Goal: Transaction & Acquisition: Purchase product/service

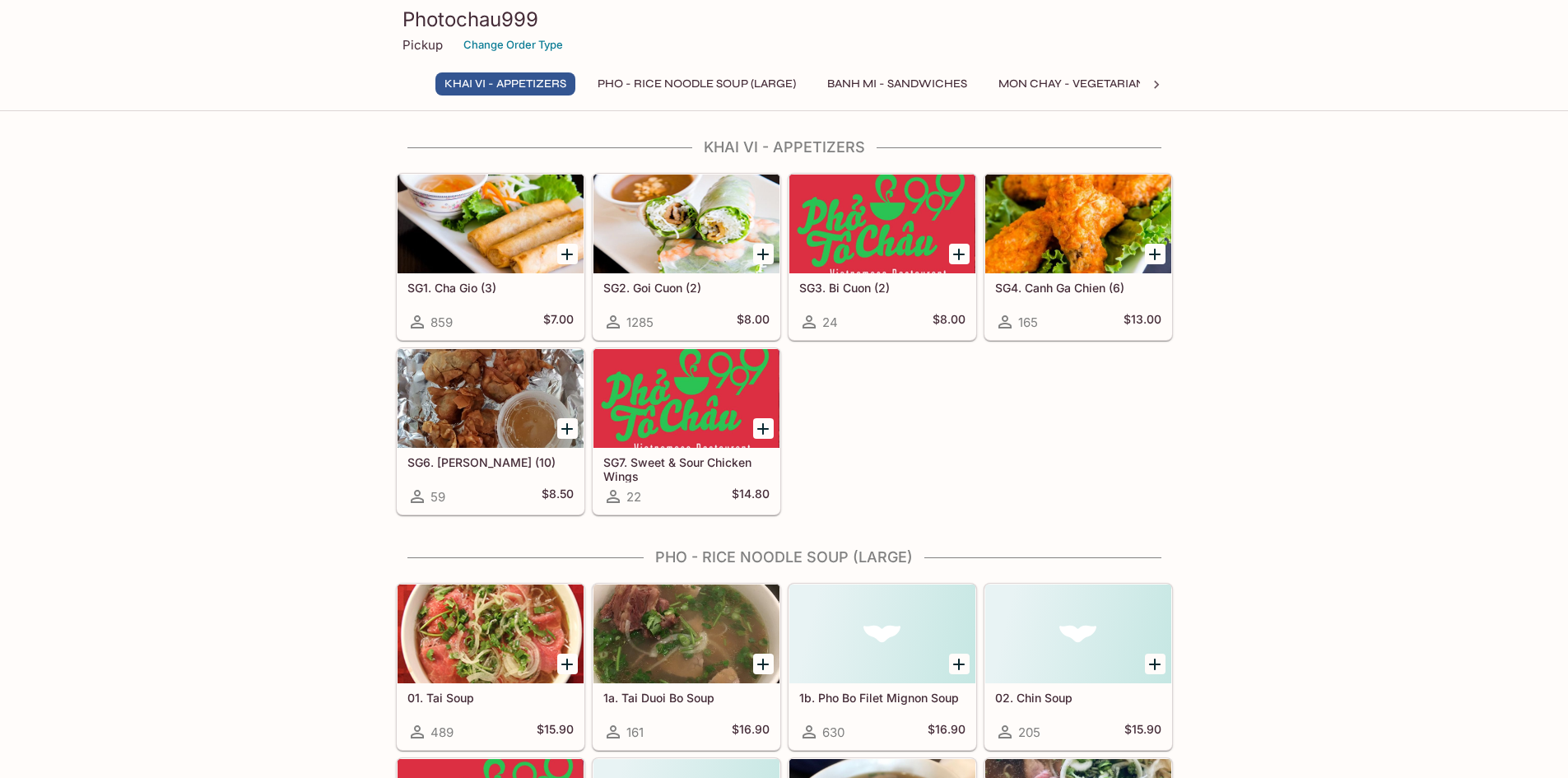
scroll to position [412, 0]
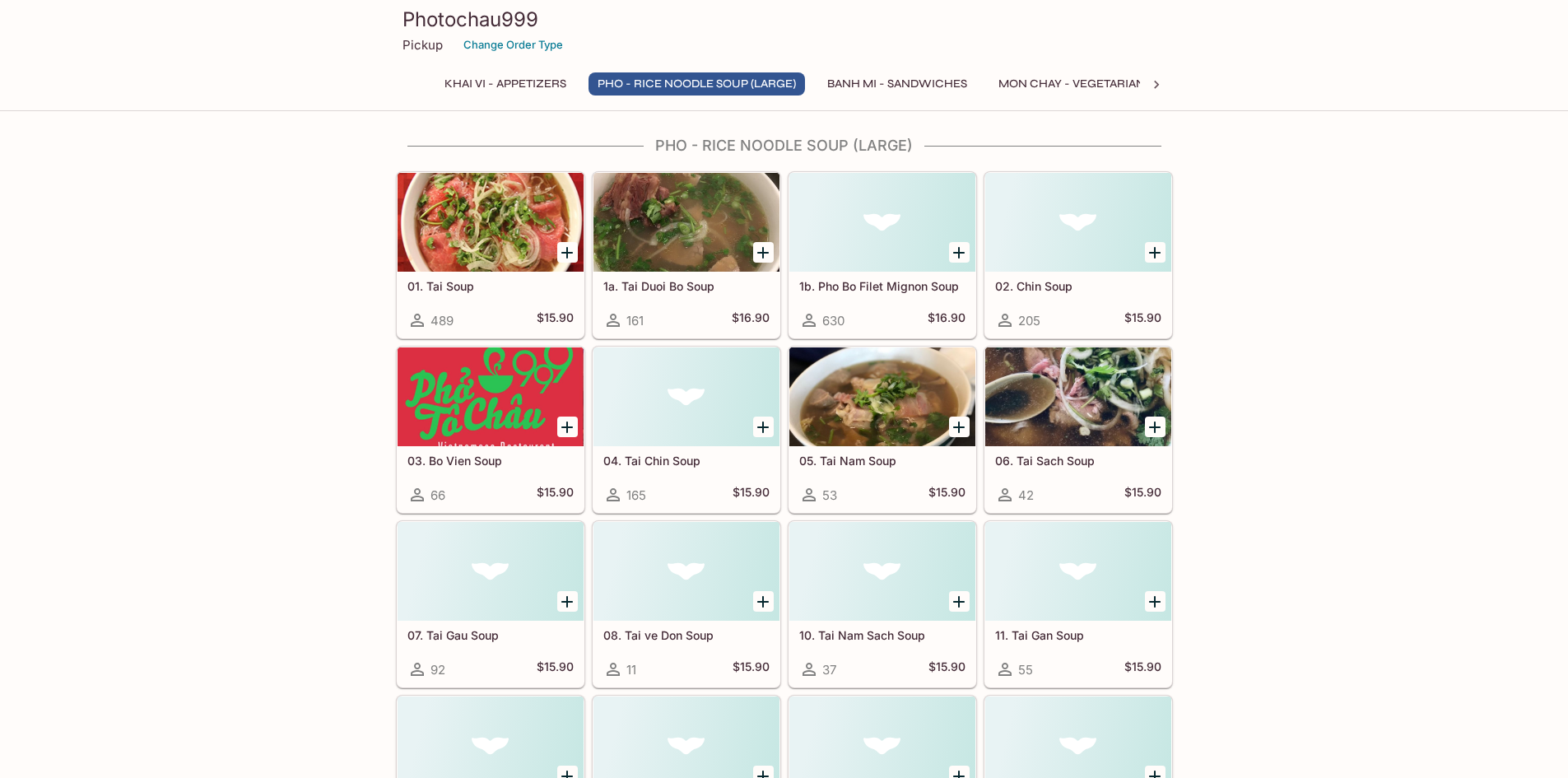
click at [959, 428] on icon "Add 05. Tai Nam Soup" at bounding box center [959, 427] width 11 height 11
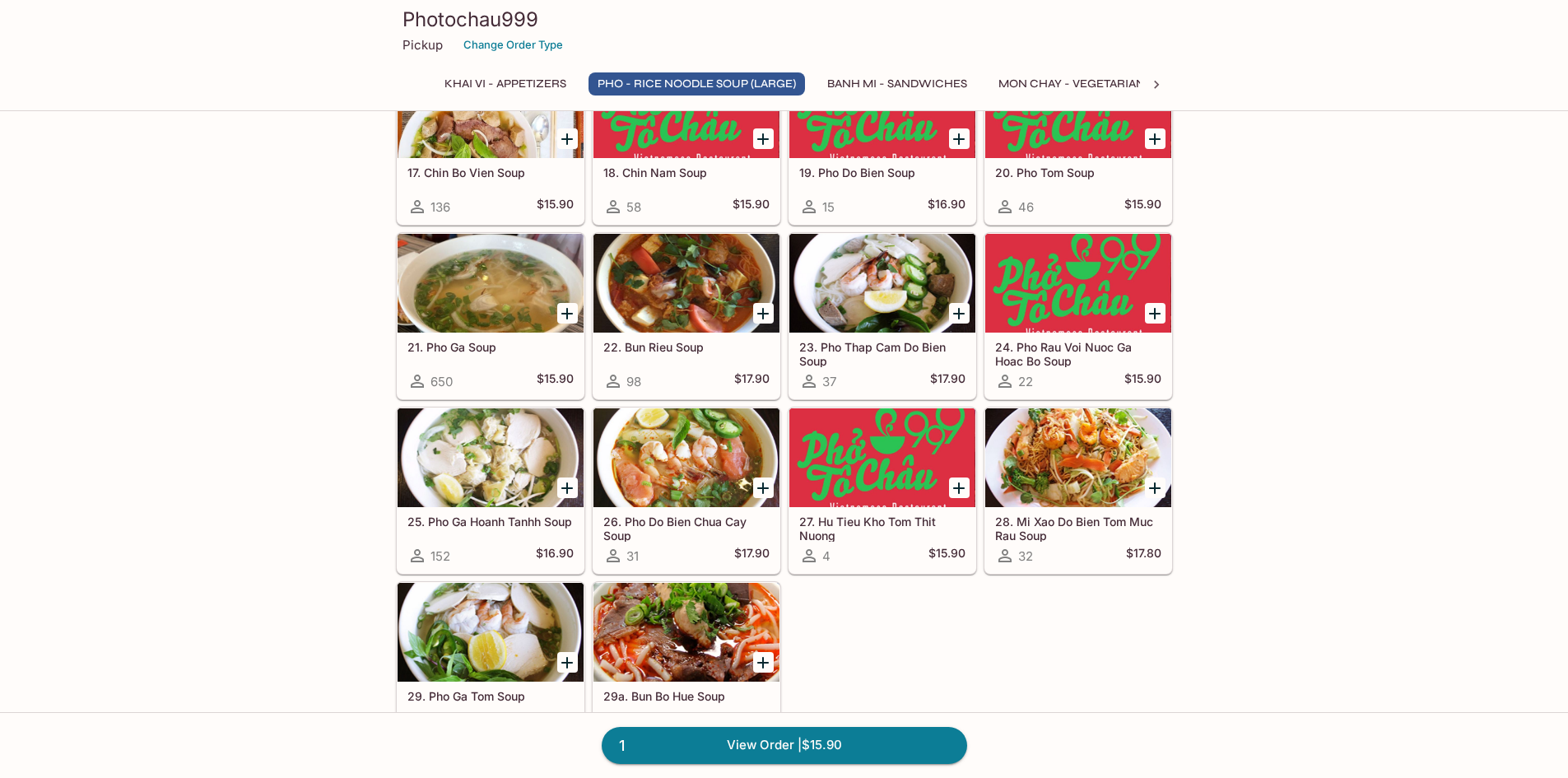
scroll to position [1318, 0]
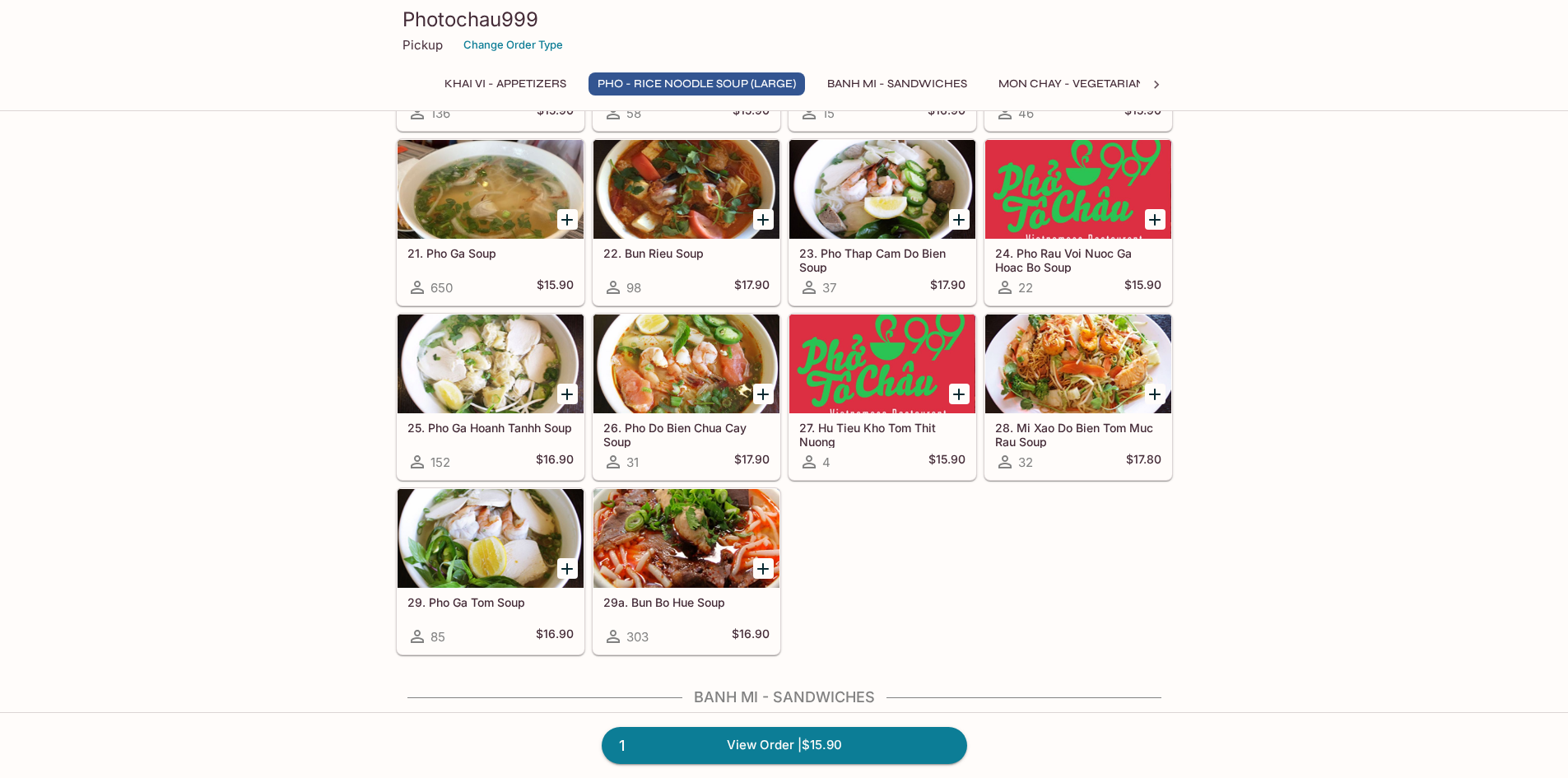
click at [759, 566] on icon "Add 29a. Bun Bo Hue Soup" at bounding box center [763, 569] width 19 height 19
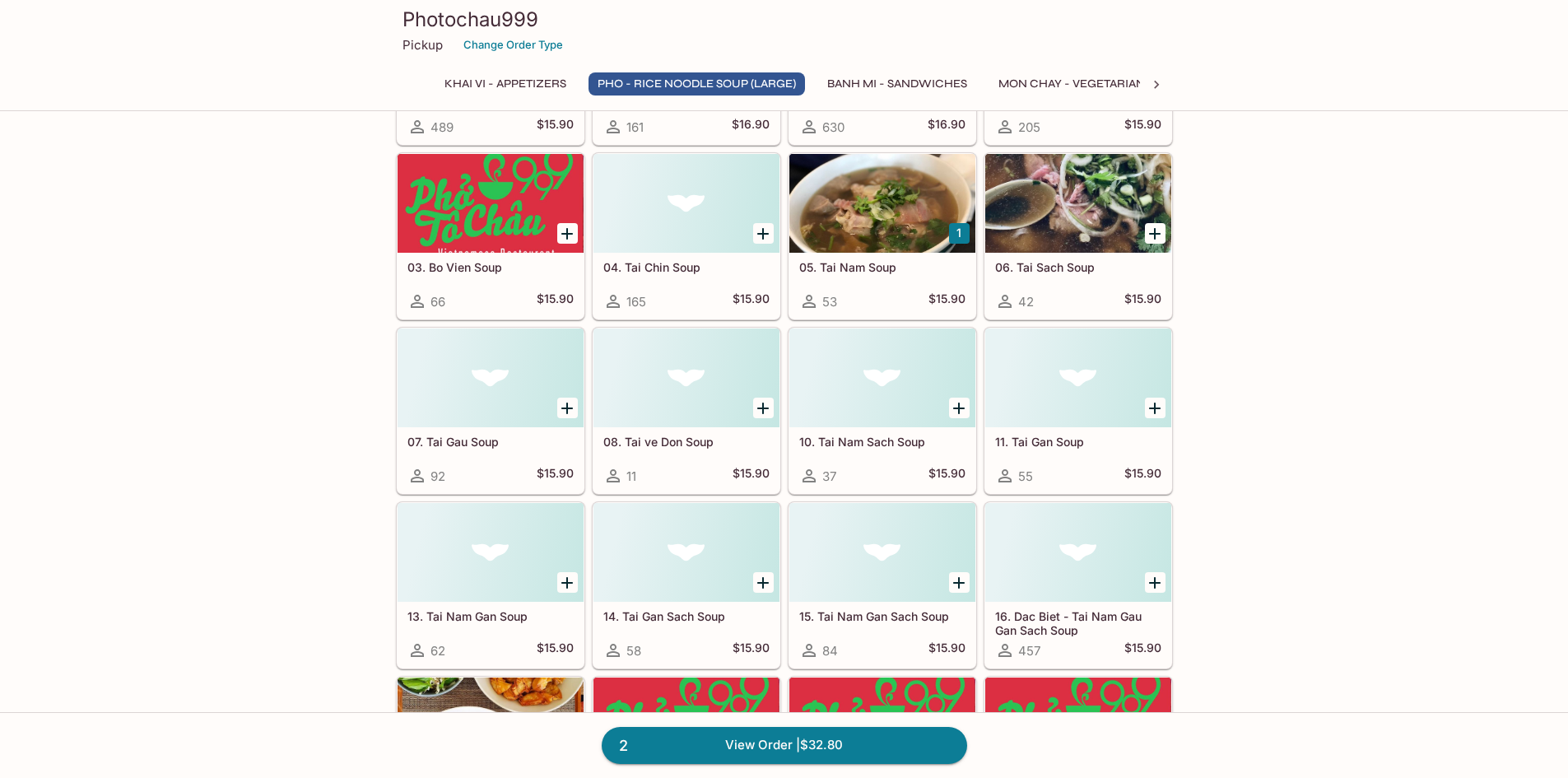
scroll to position [576, 0]
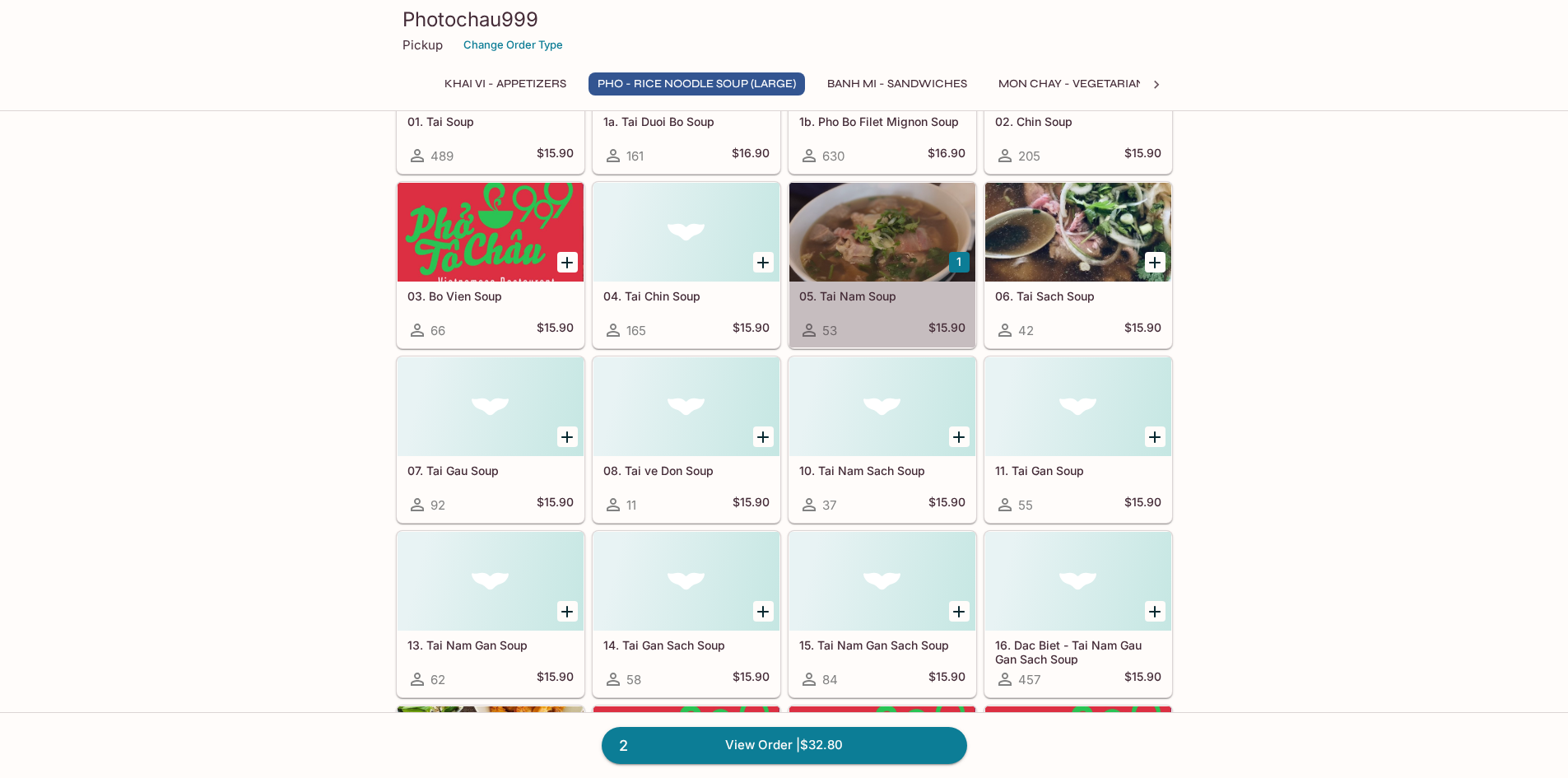
click at [849, 273] on div at bounding box center [882, 232] width 186 height 99
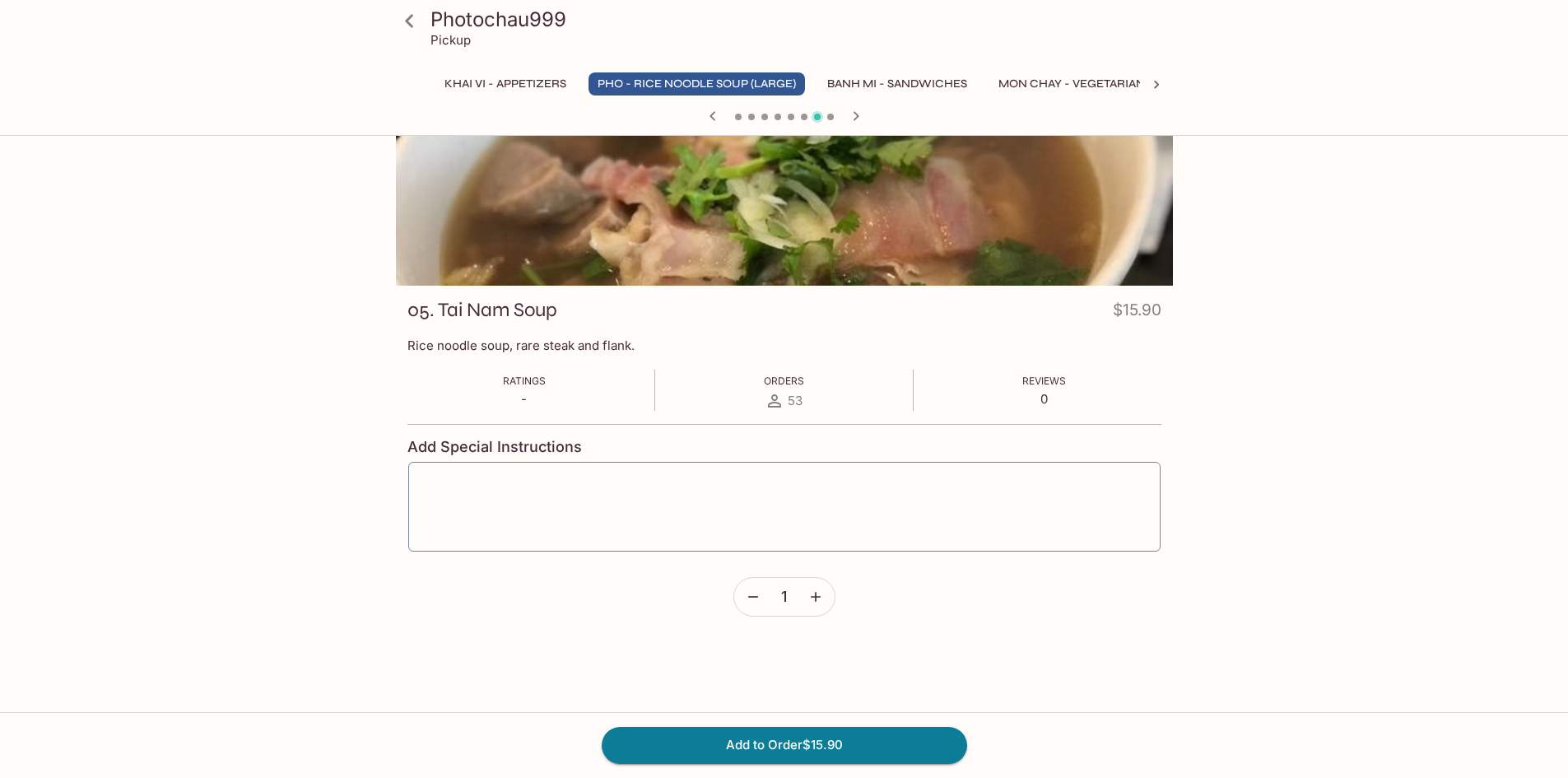
scroll to position [142, 0]
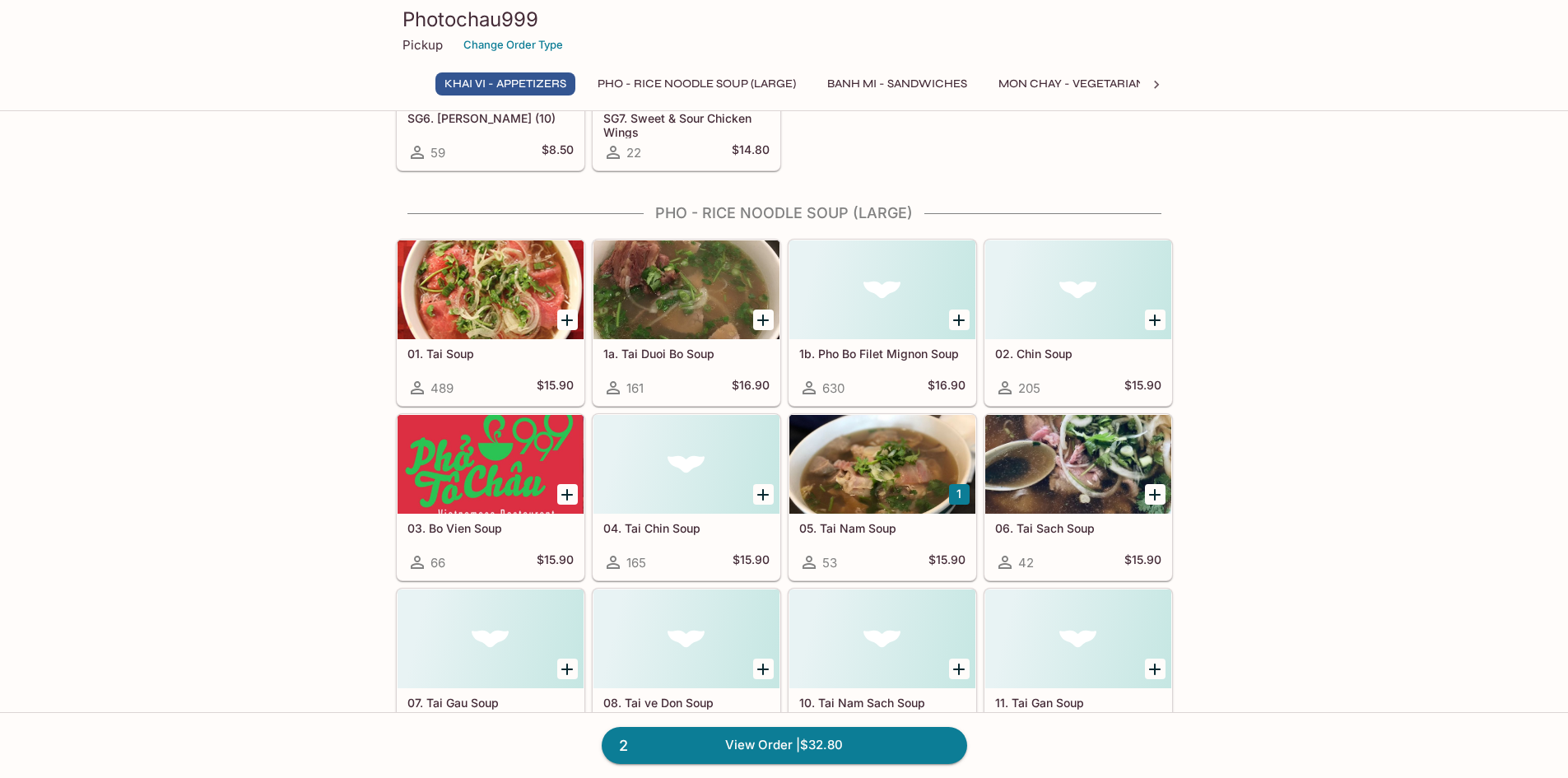
scroll to position [333, 0]
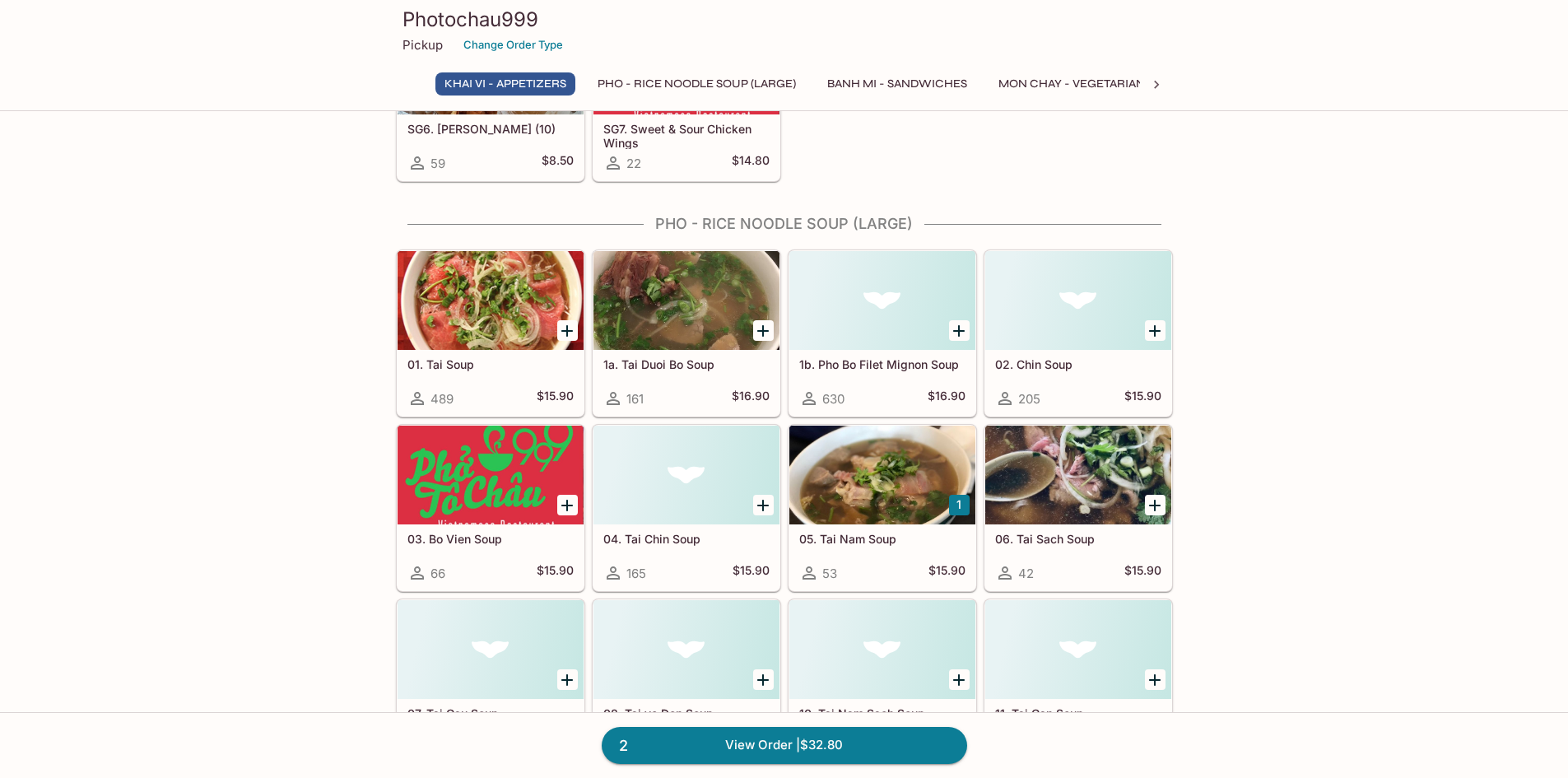
click at [769, 334] on icon "Add 1a. Tai Duoi Bo Soup" at bounding box center [763, 331] width 19 height 19
click at [965, 513] on button "1" at bounding box center [959, 505] width 20 height 20
click at [949, 508] on button "2" at bounding box center [959, 505] width 20 height 20
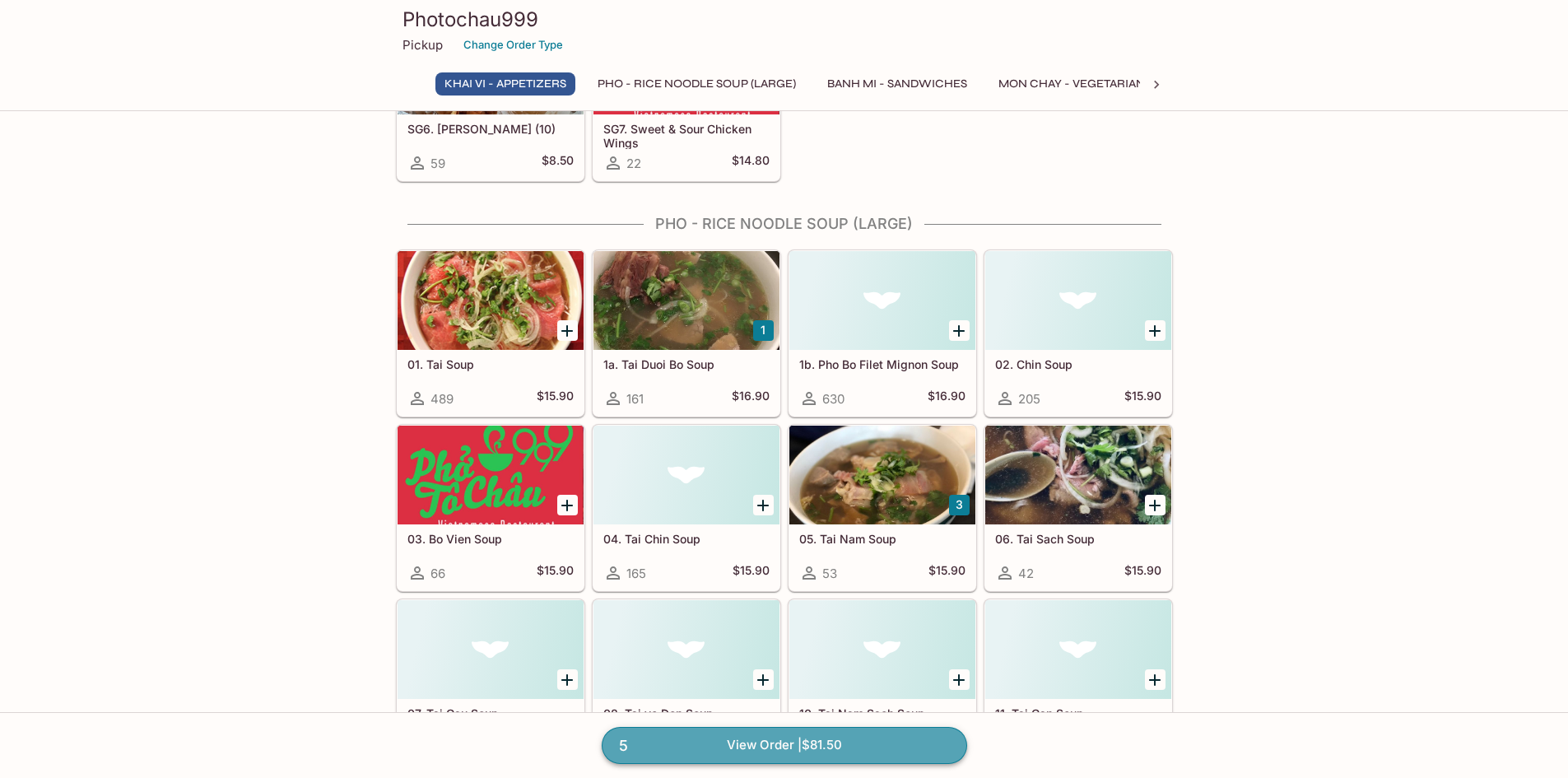
click at [632, 742] on span "5" at bounding box center [623, 746] width 29 height 23
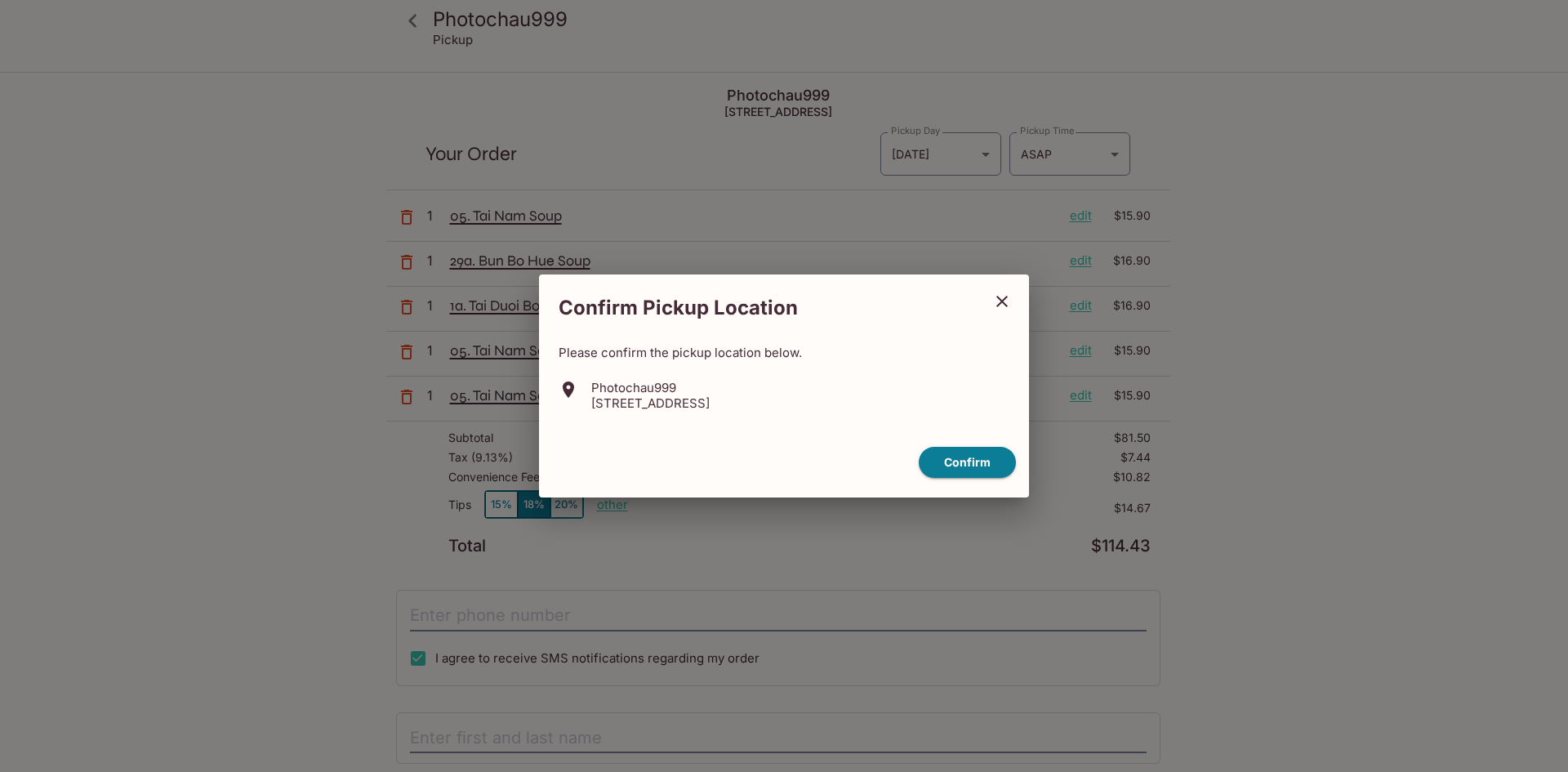
click at [1005, 299] on icon "close" at bounding box center [1002, 301] width 11 height 11
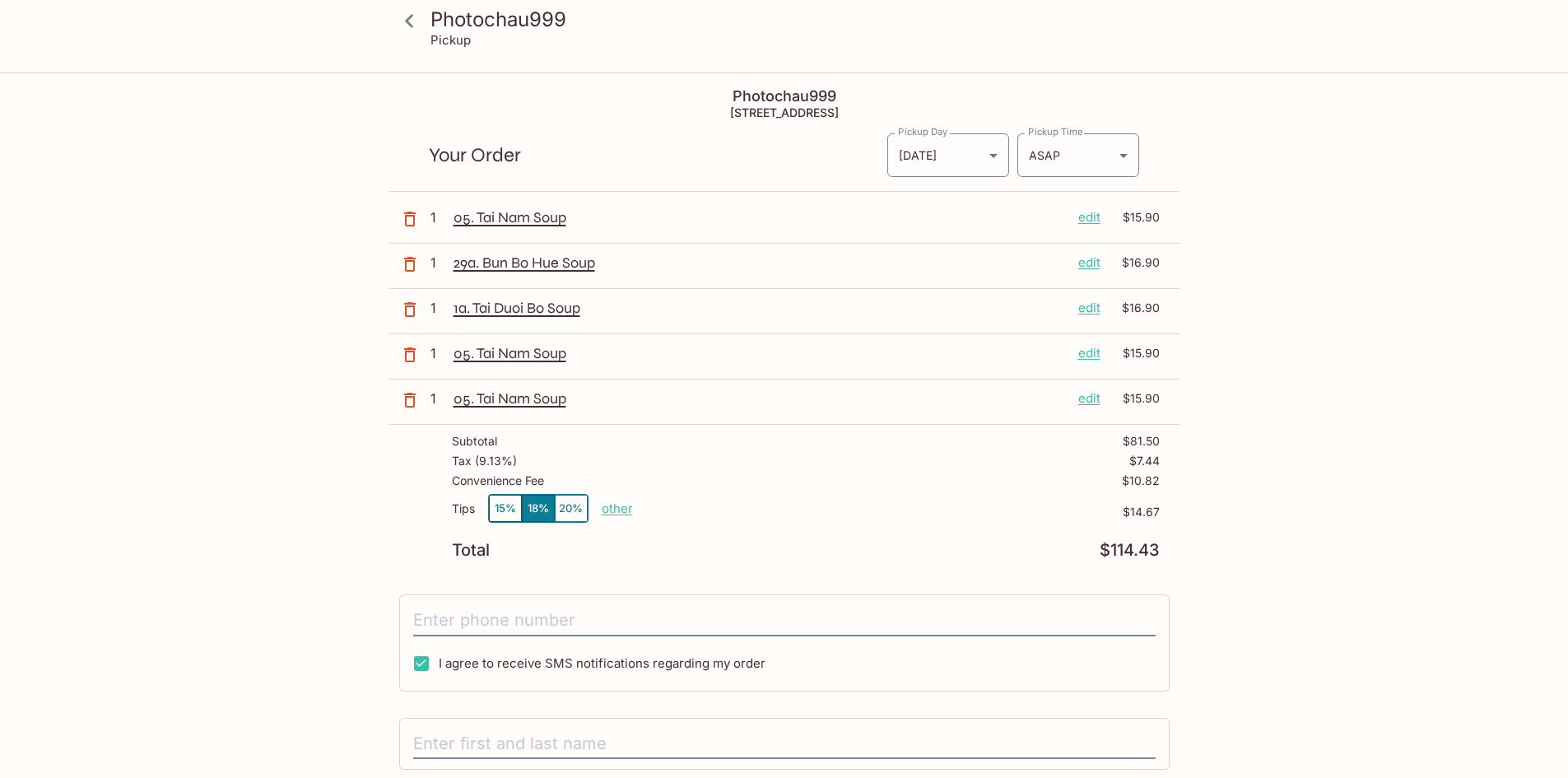
click at [408, 353] on icon "button" at bounding box center [410, 355] width 19 height 19
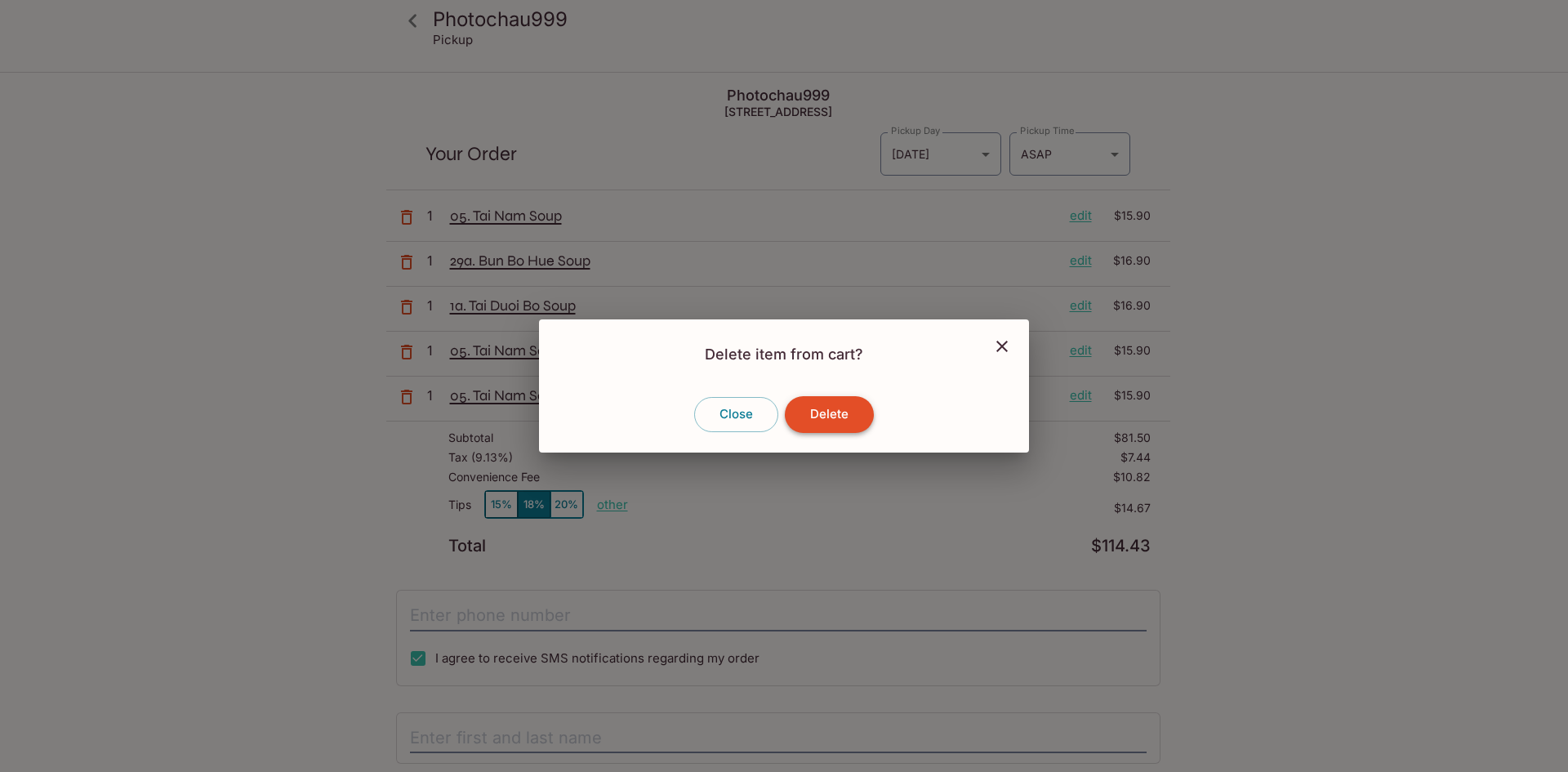
click at [809, 426] on button "Delete" at bounding box center [830, 414] width 89 height 36
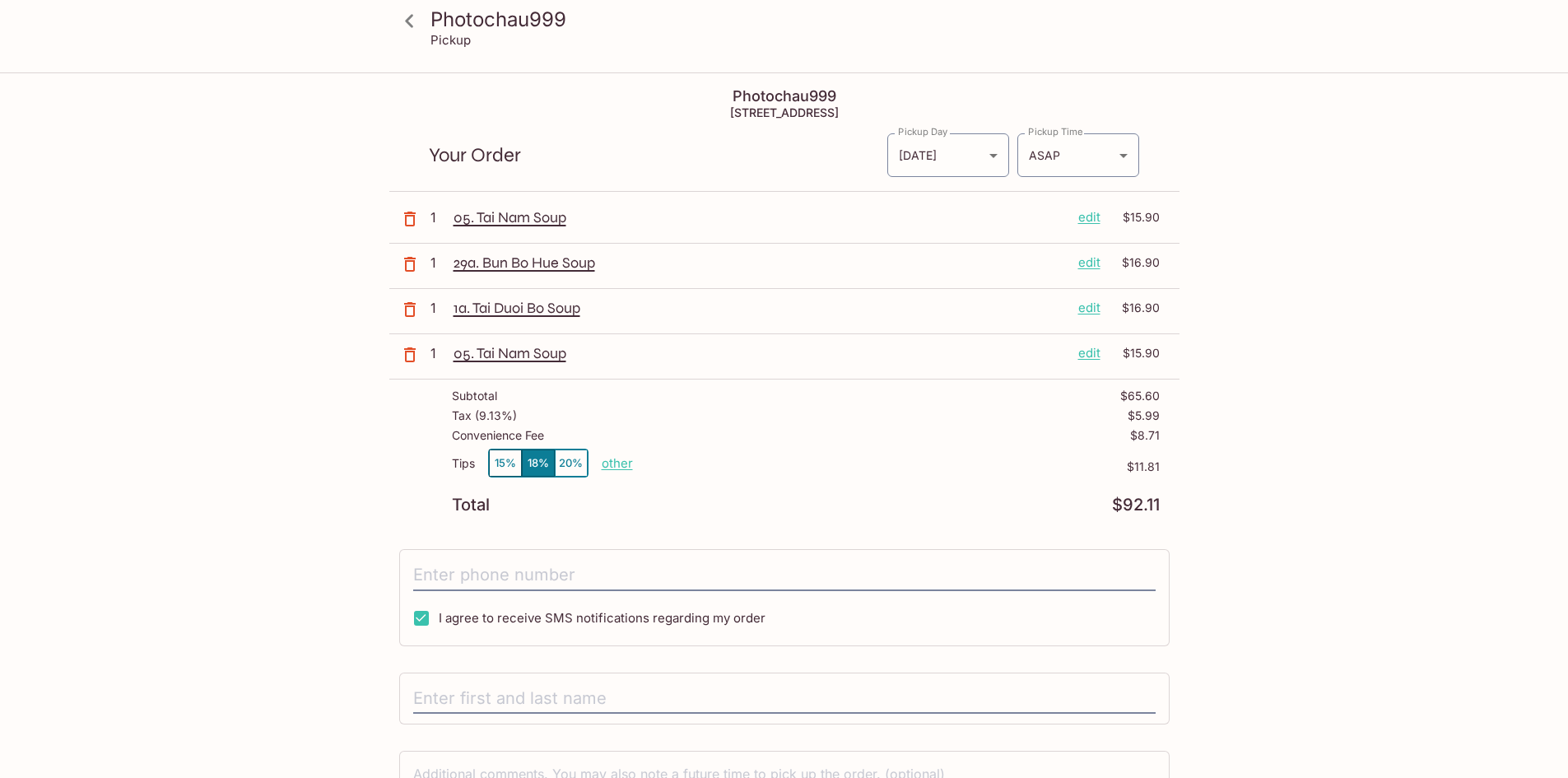
click at [421, 354] on button "button" at bounding box center [410, 355] width 41 height 41
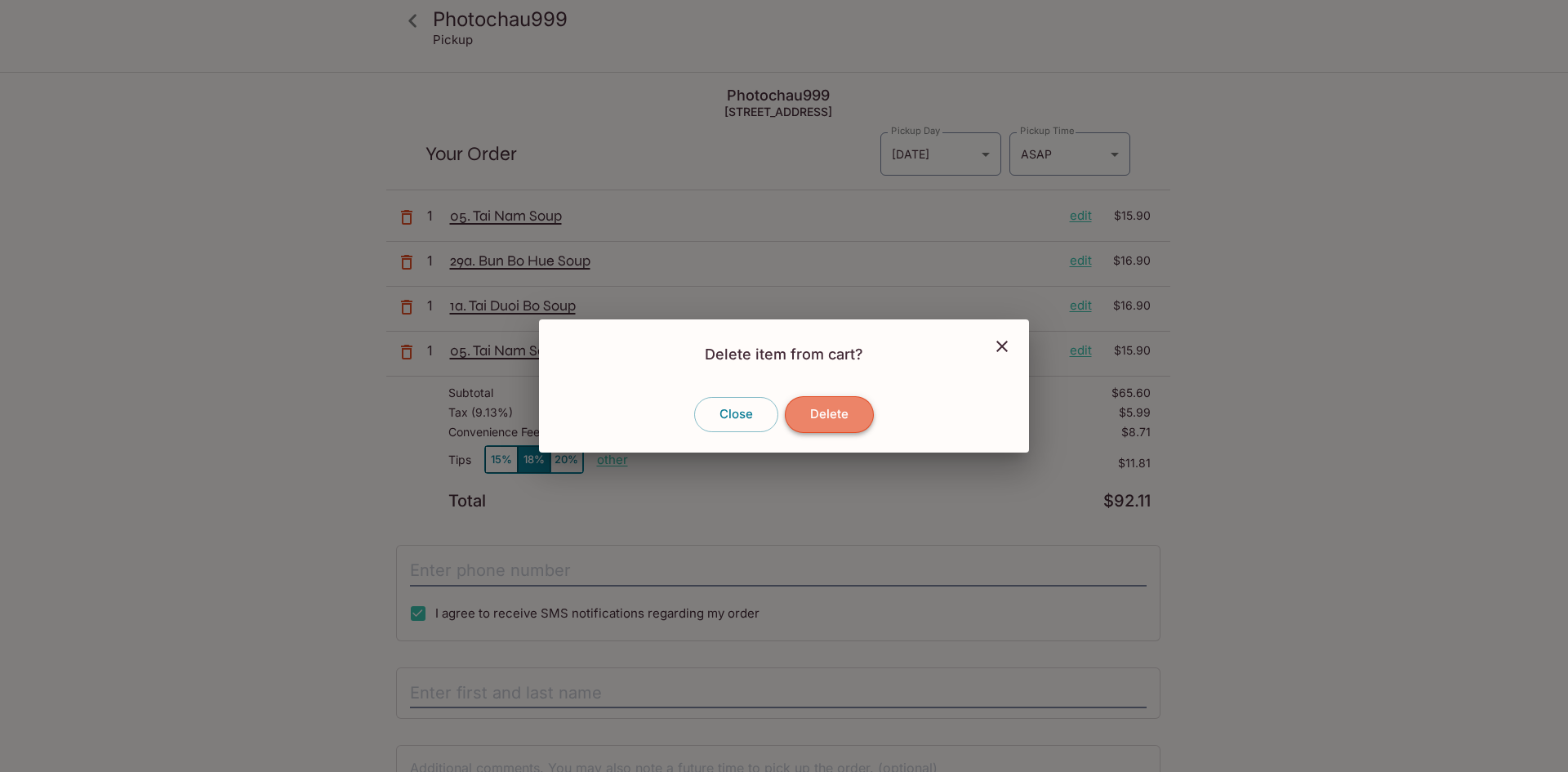
click at [851, 414] on button "Delete" at bounding box center [830, 414] width 89 height 36
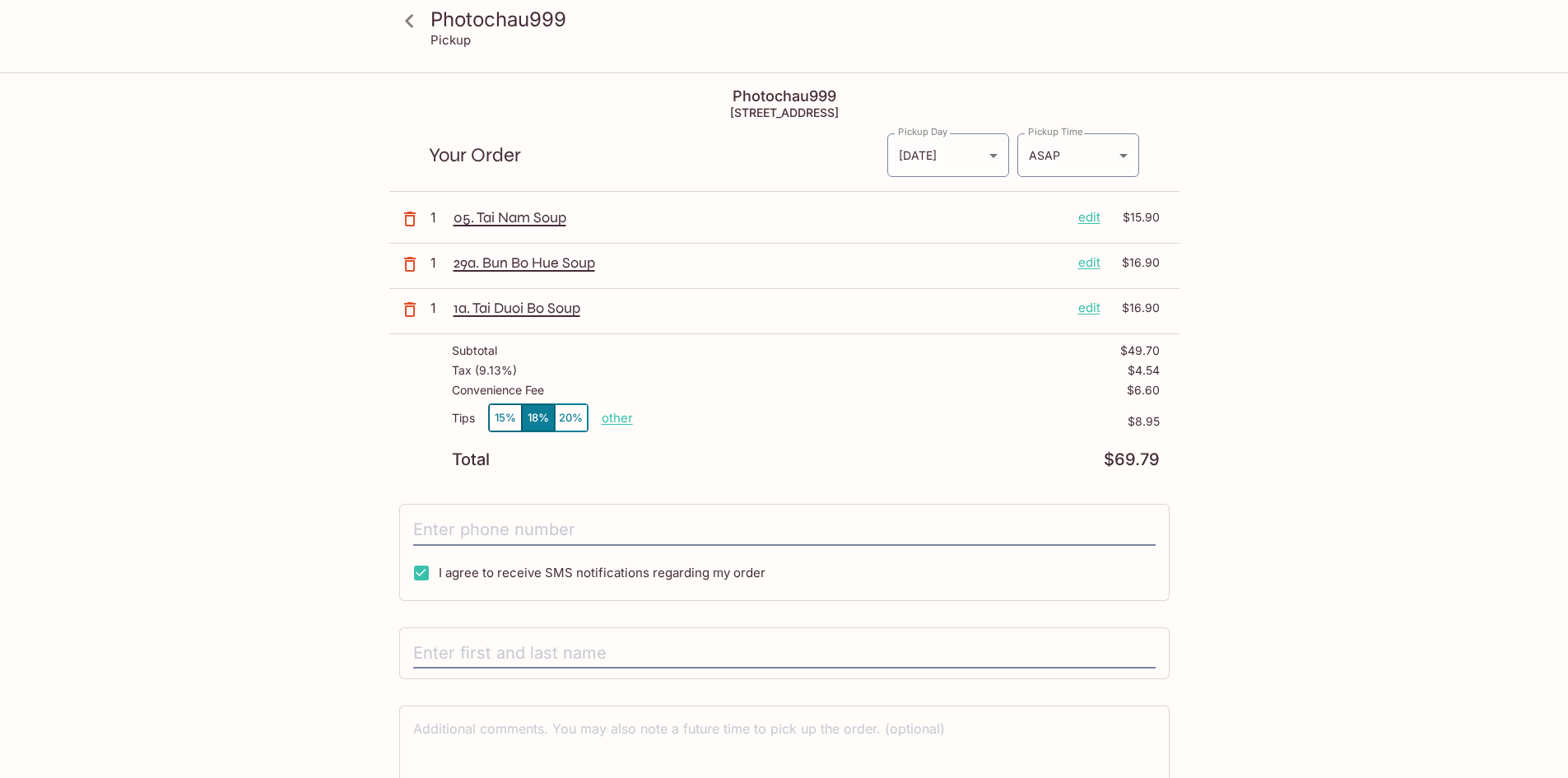
click at [611, 422] on p "other" at bounding box center [616, 418] width 31 height 16
drag, startPoint x: 709, startPoint y: 422, endPoint x: 770, endPoint y: 422, distance: 61.0
click at [770, 422] on div "Tips 15% 18% 20% Done 8.95 $8.95" at bounding box center [805, 427] width 708 height 49
type input "3.00"
click at [770, 422] on p "$8.95" at bounding box center [953, 421] width 414 height 13
